Goal: Task Accomplishment & Management: Use online tool/utility

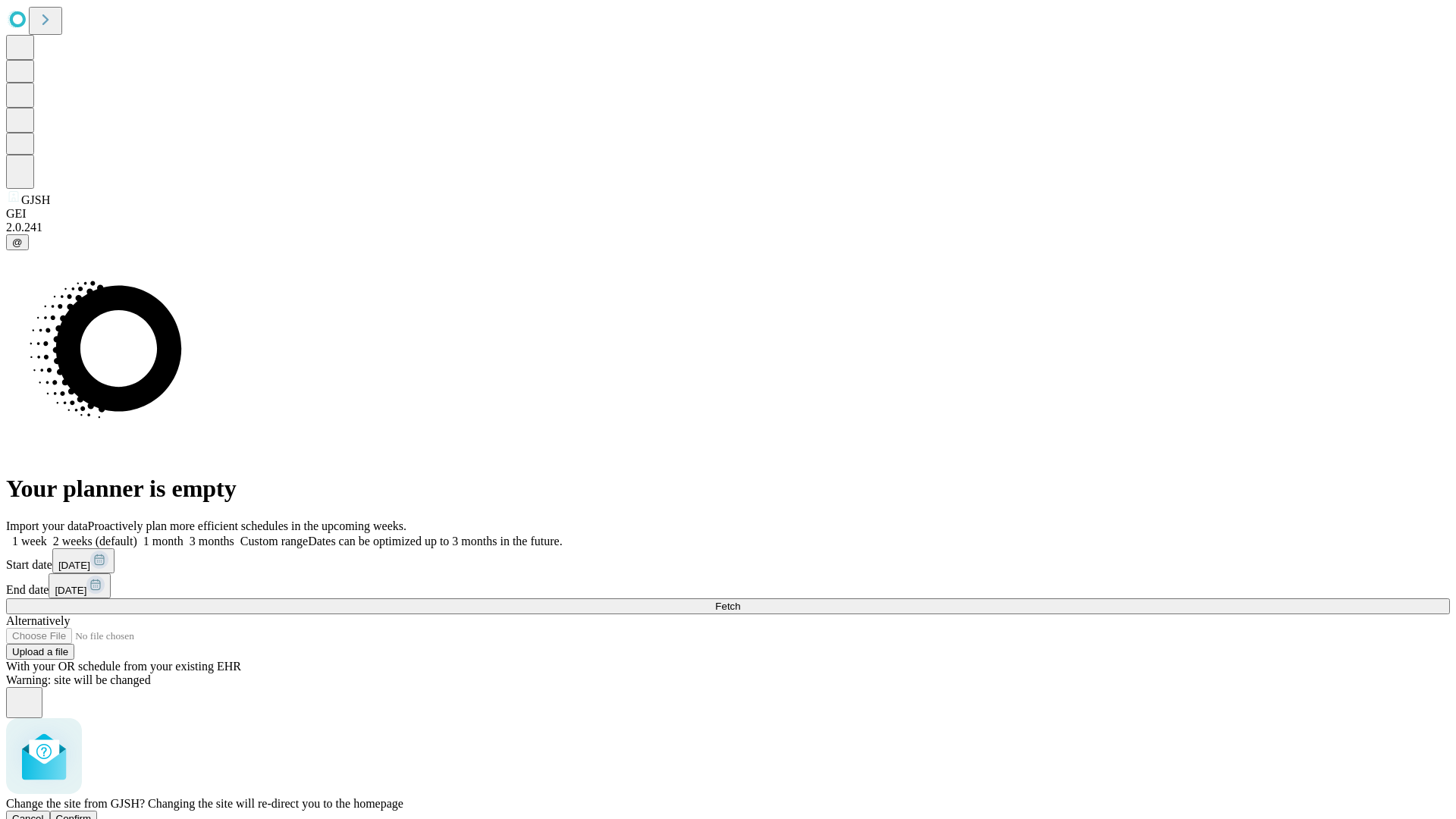
click at [91, 813] on span "Confirm" at bounding box center [73, 819] width 35 height 11
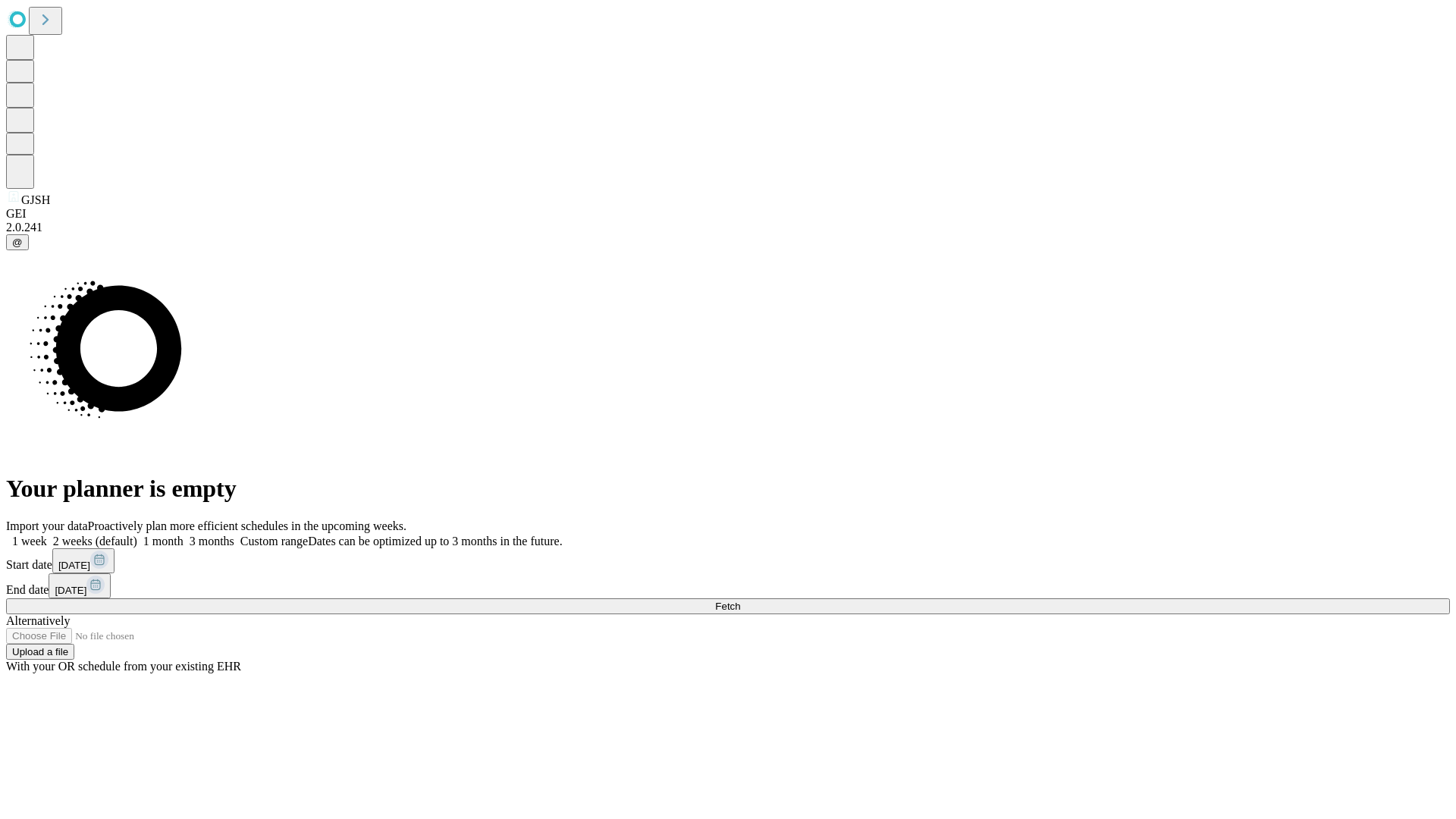
click at [47, 535] on label "1 week" at bounding box center [26, 542] width 41 height 13
click at [740, 601] on span "Fetch" at bounding box center [728, 607] width 25 height 11
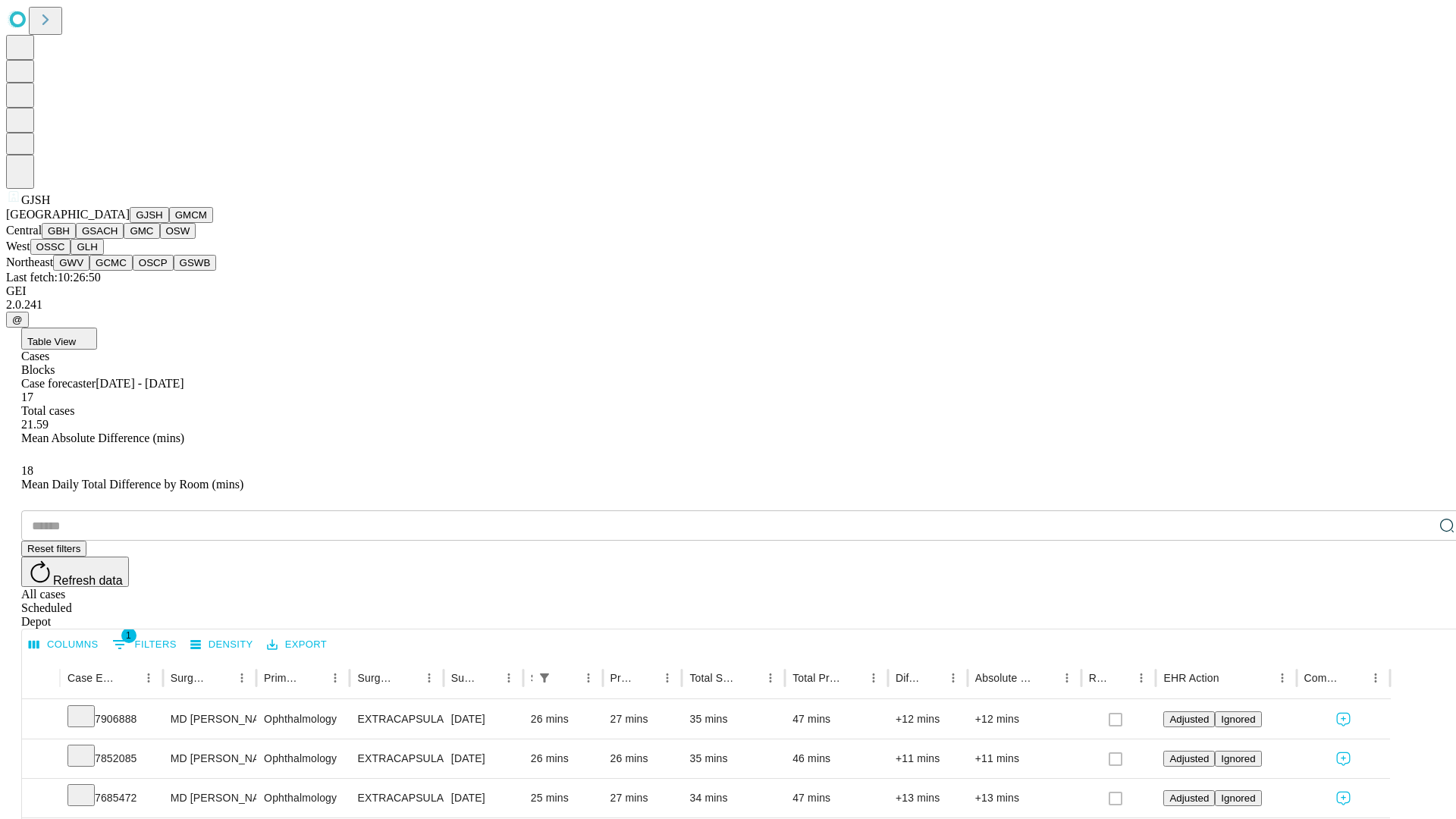
click at [170, 223] on button "GMCM" at bounding box center [191, 214] width 44 height 16
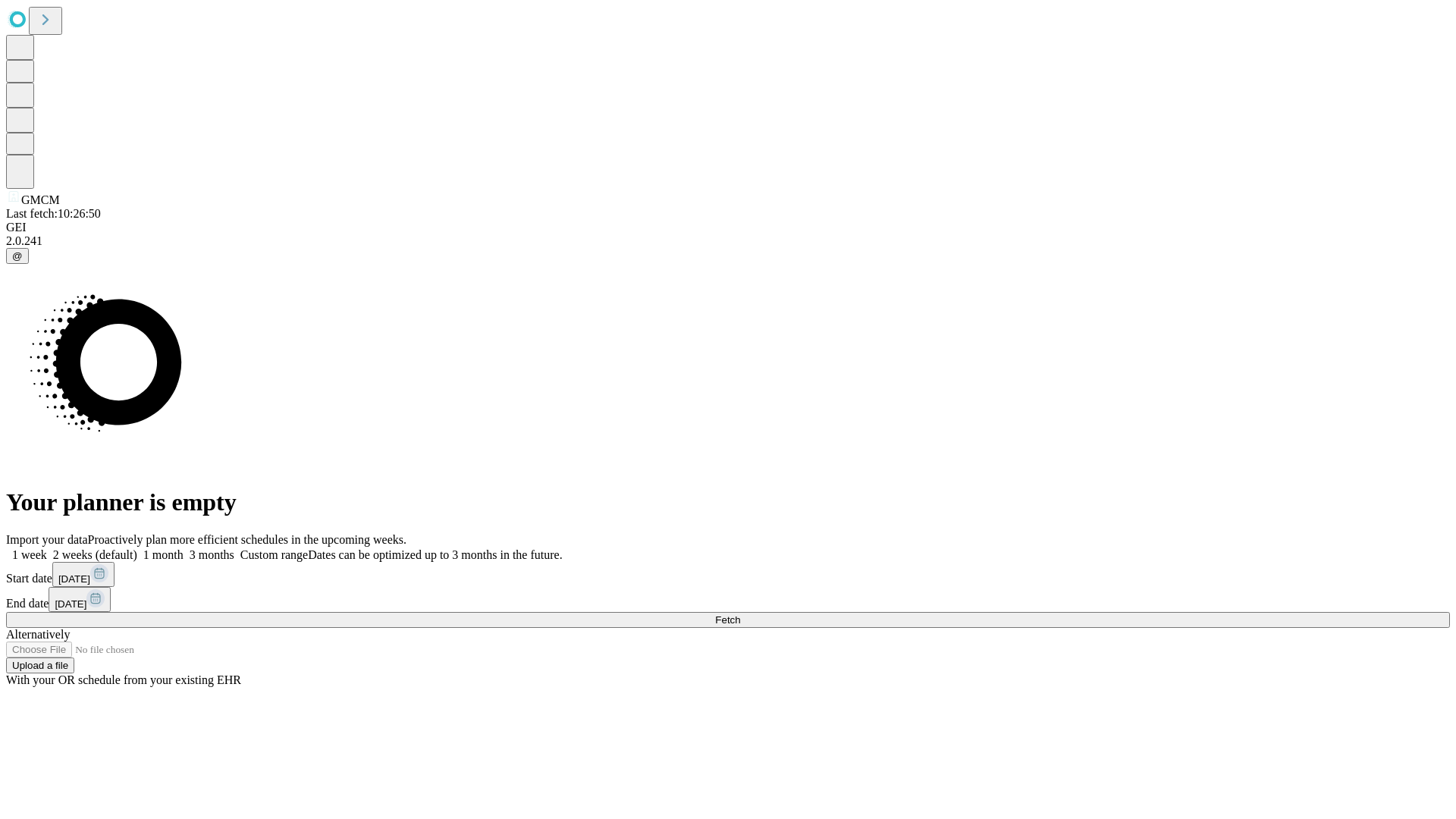
click at [740, 614] on span "Fetch" at bounding box center [728, 620] width 25 height 11
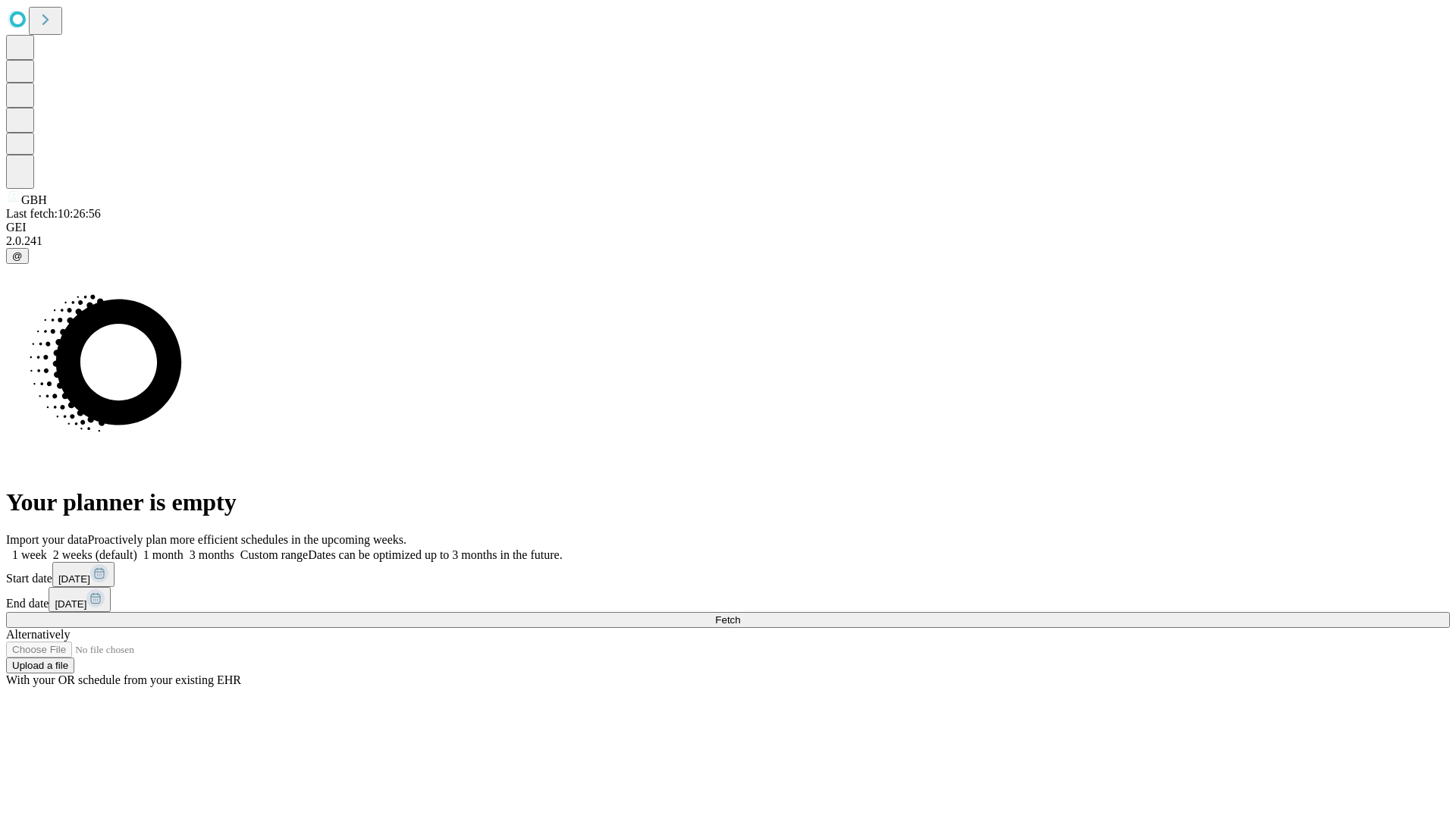
click at [47, 549] on label "1 week" at bounding box center [26, 555] width 41 height 13
click at [740, 614] on span "Fetch" at bounding box center [728, 620] width 25 height 11
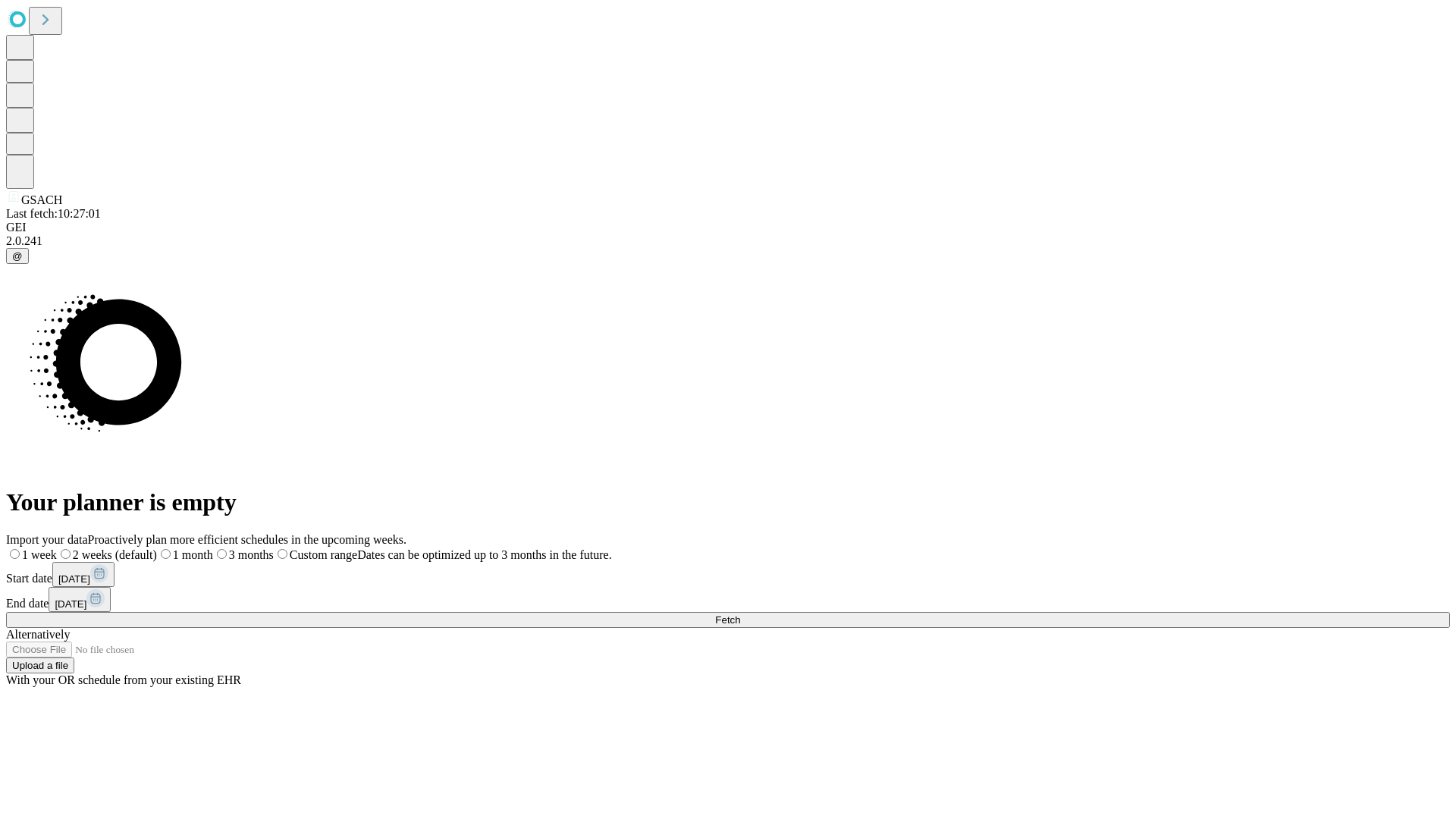
click at [57, 549] on label "1 week" at bounding box center [30, 555] width 50 height 13
click at [740, 614] on span "Fetch" at bounding box center [728, 620] width 25 height 11
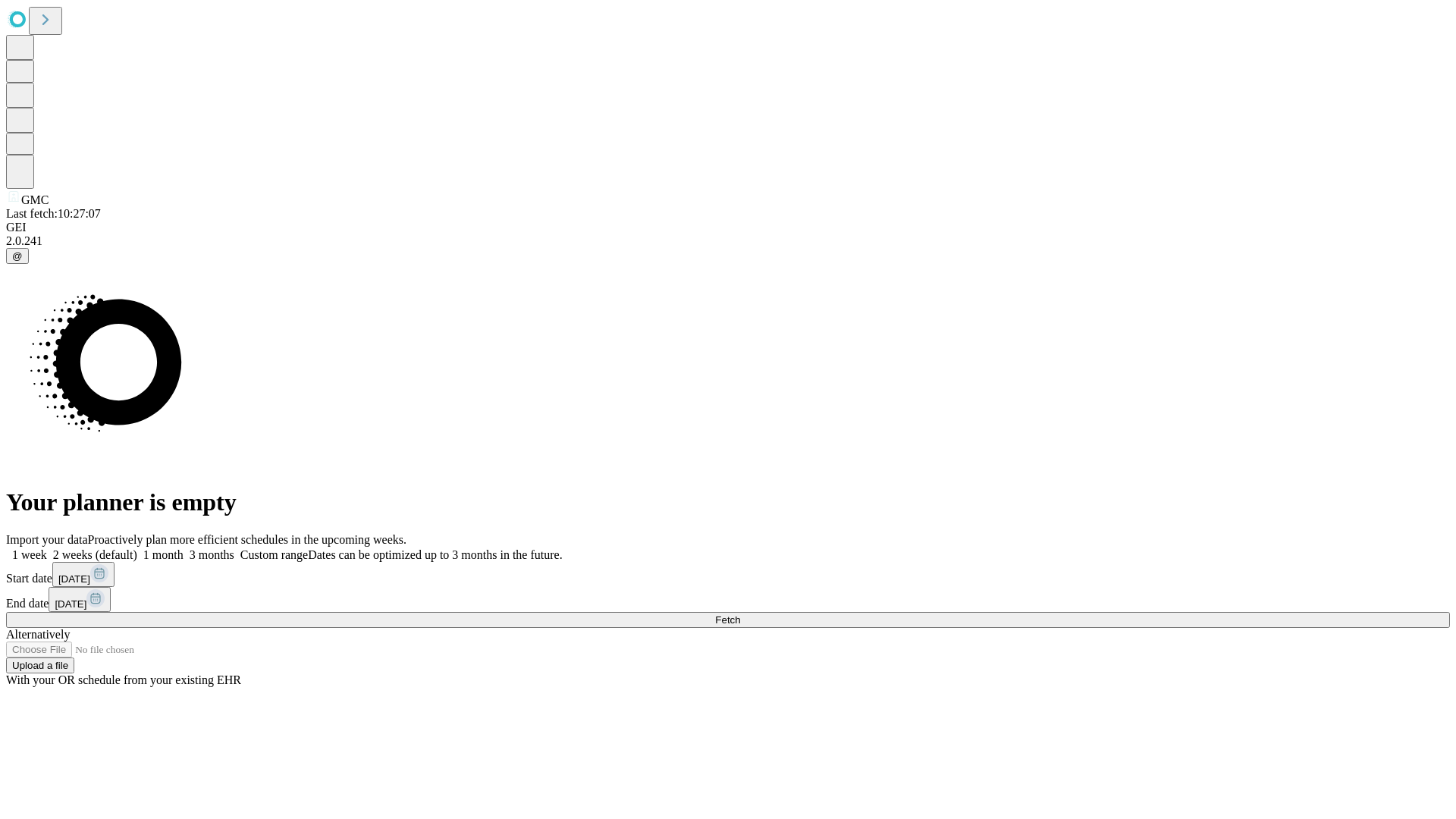
click at [740, 614] on span "Fetch" at bounding box center [728, 620] width 25 height 11
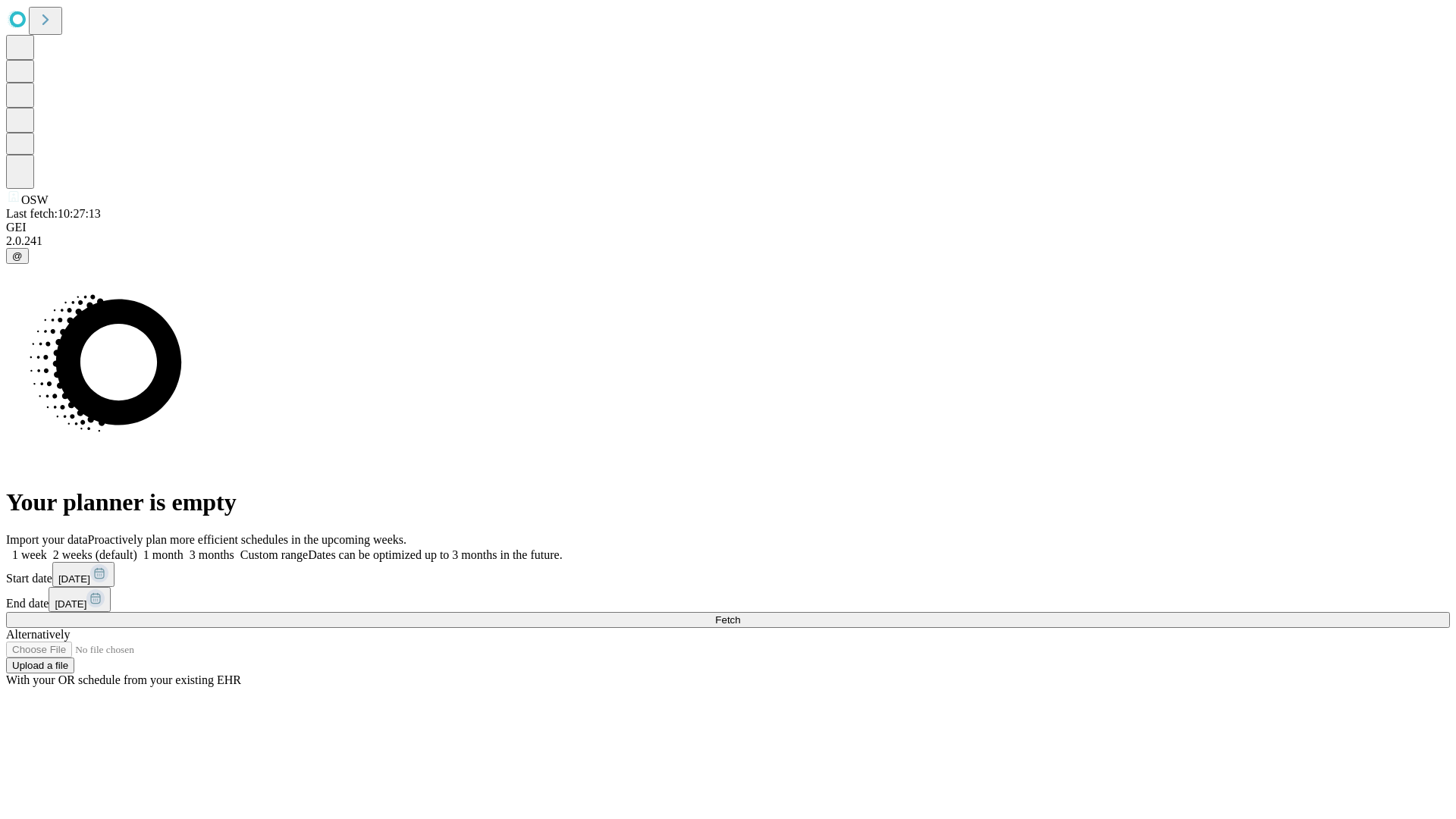
click at [740, 614] on span "Fetch" at bounding box center [728, 620] width 25 height 11
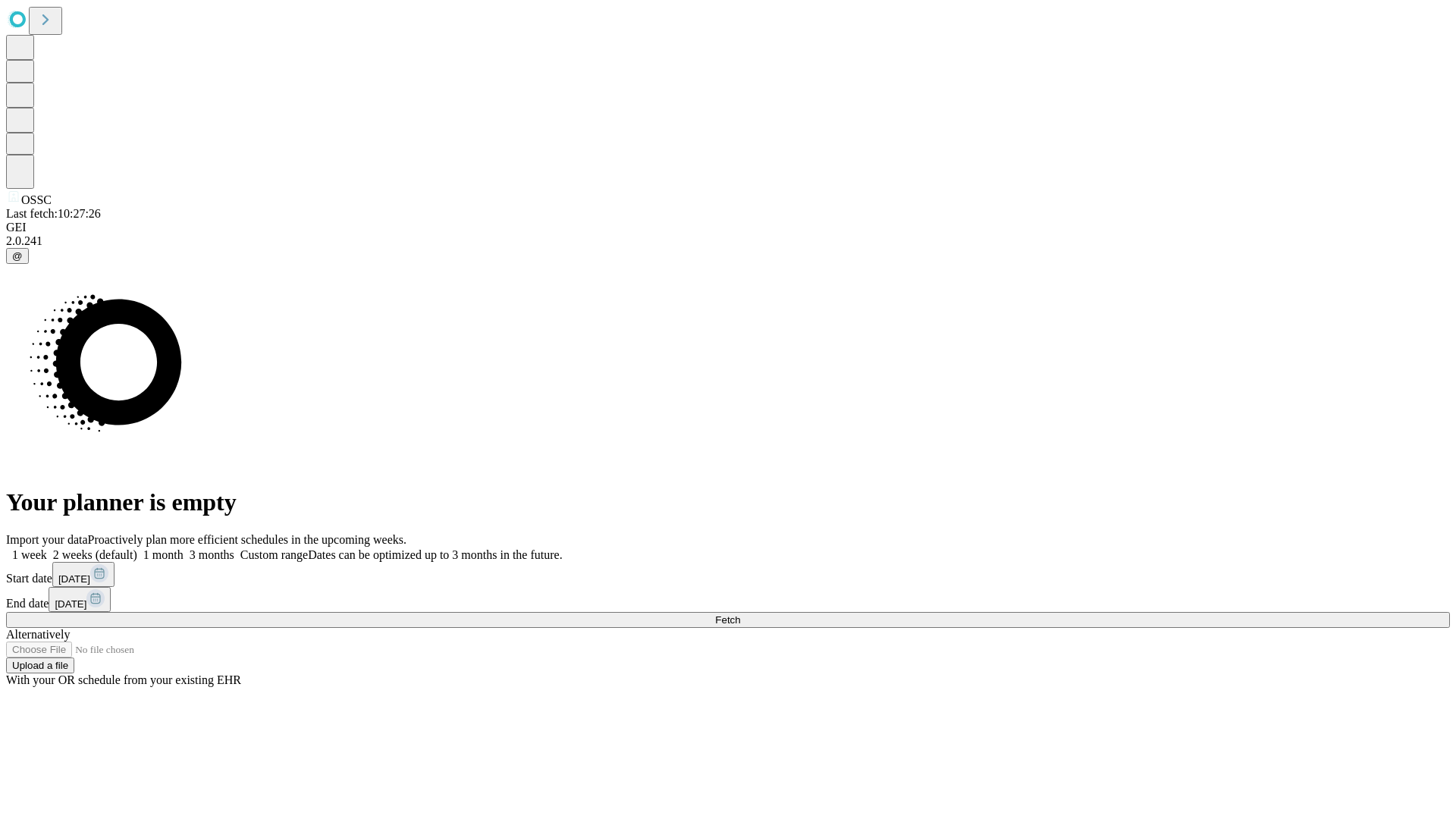
click at [47, 549] on label "1 week" at bounding box center [26, 555] width 41 height 13
click at [740, 614] on span "Fetch" at bounding box center [728, 620] width 25 height 11
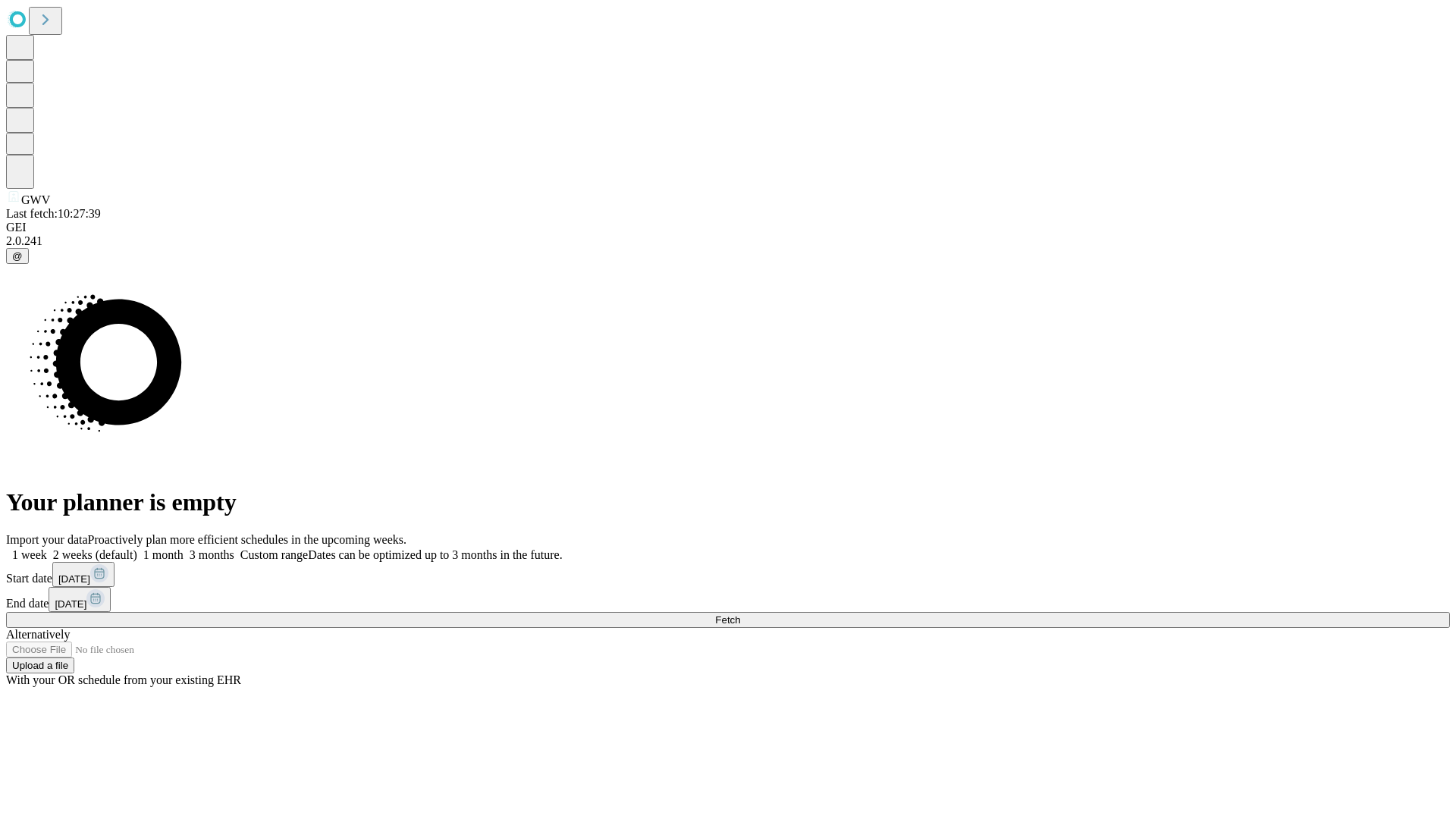
click at [47, 549] on label "1 week" at bounding box center [26, 555] width 41 height 13
click at [740, 614] on span "Fetch" at bounding box center [728, 620] width 25 height 11
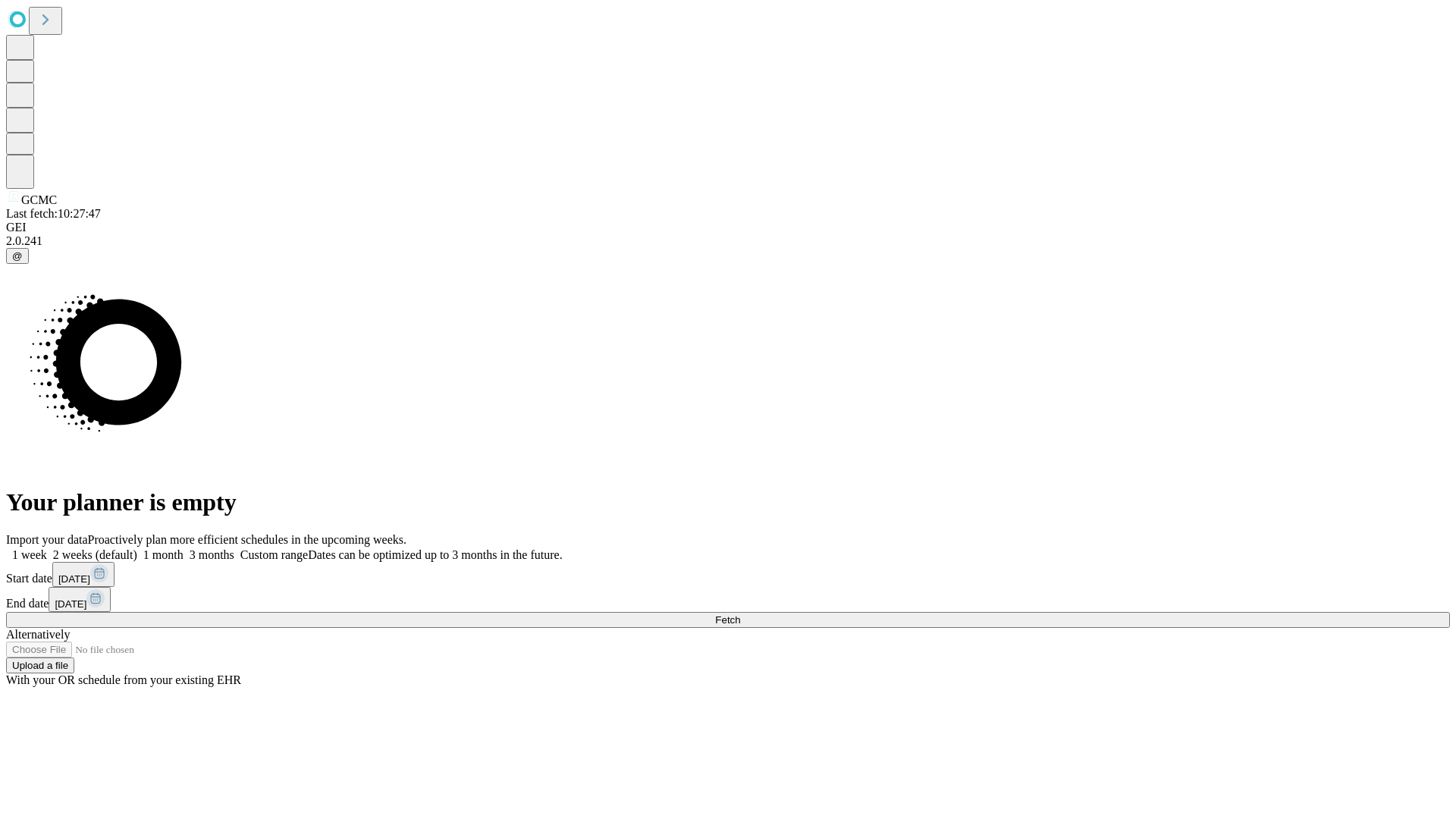
click at [47, 549] on label "1 week" at bounding box center [26, 555] width 41 height 13
click at [740, 614] on span "Fetch" at bounding box center [728, 620] width 25 height 11
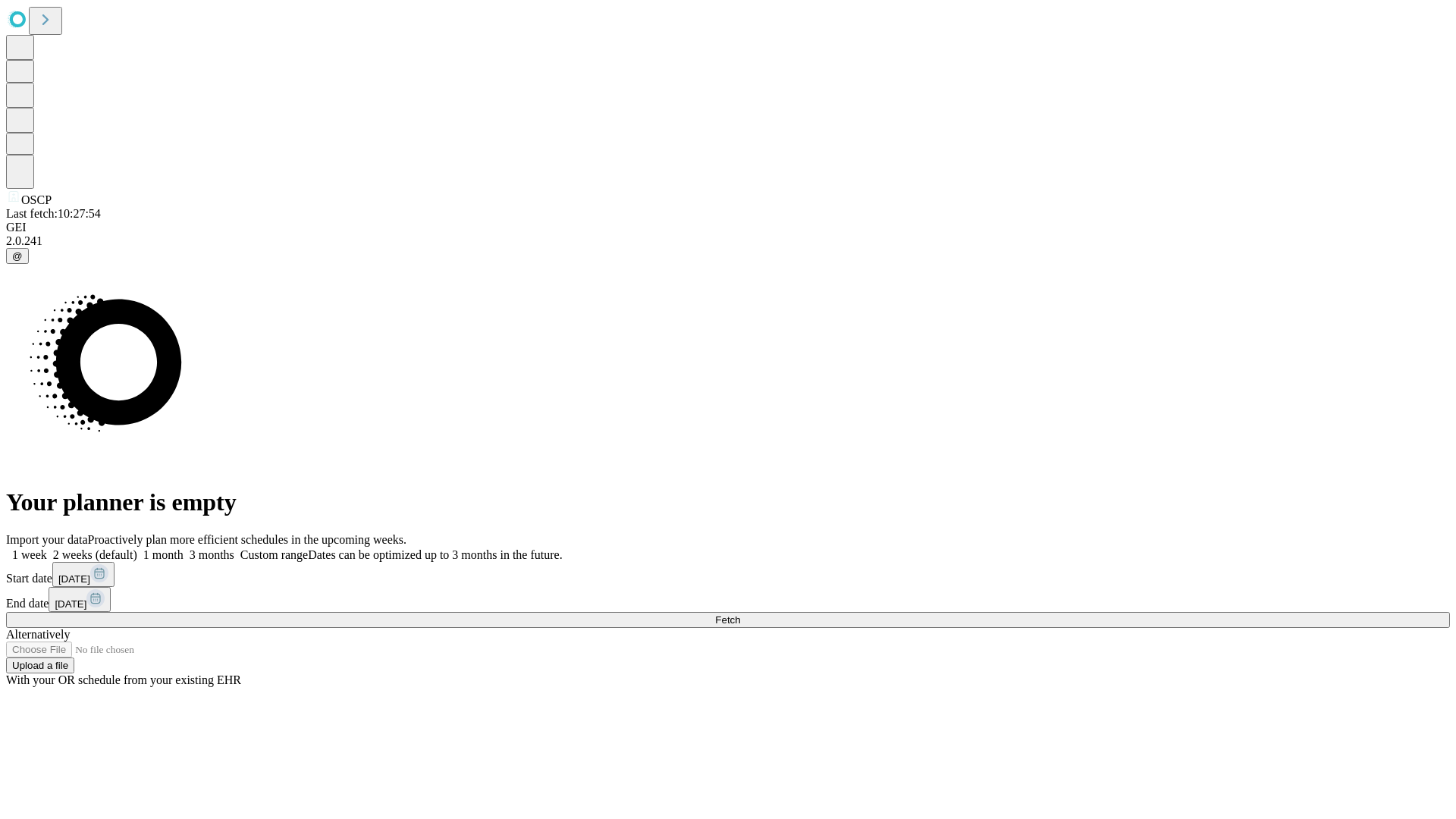
click at [740, 614] on span "Fetch" at bounding box center [728, 620] width 25 height 11
